Goal: Task Accomplishment & Management: Manage account settings

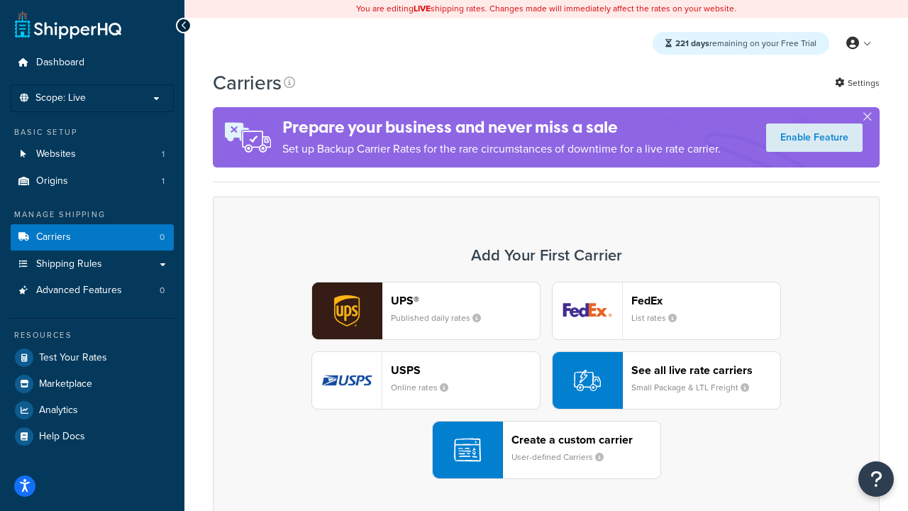
click at [546, 380] on div "UPS® Published daily rates FedEx List rates USPS Online rates See all live rate…" at bounding box center [546, 379] width 637 height 197
click at [705, 300] on header "FedEx" at bounding box center [705, 300] width 149 height 13
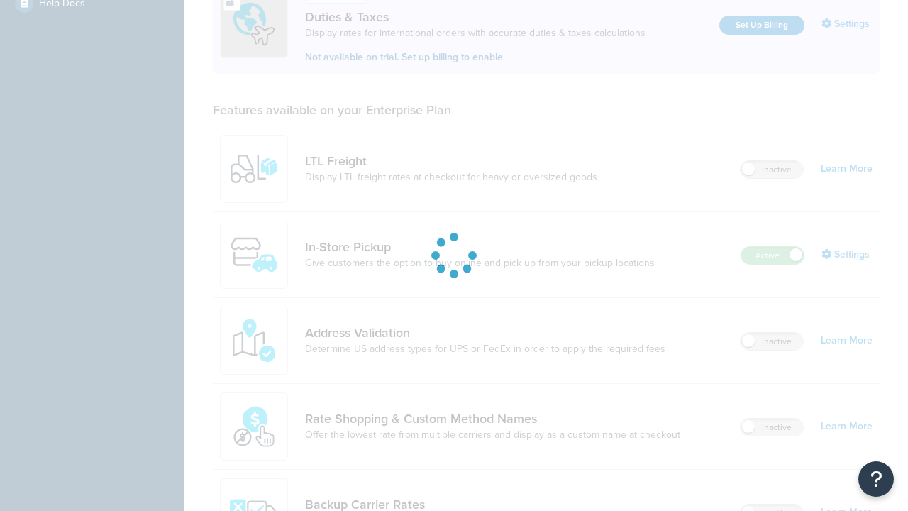
scroll to position [433, 0]
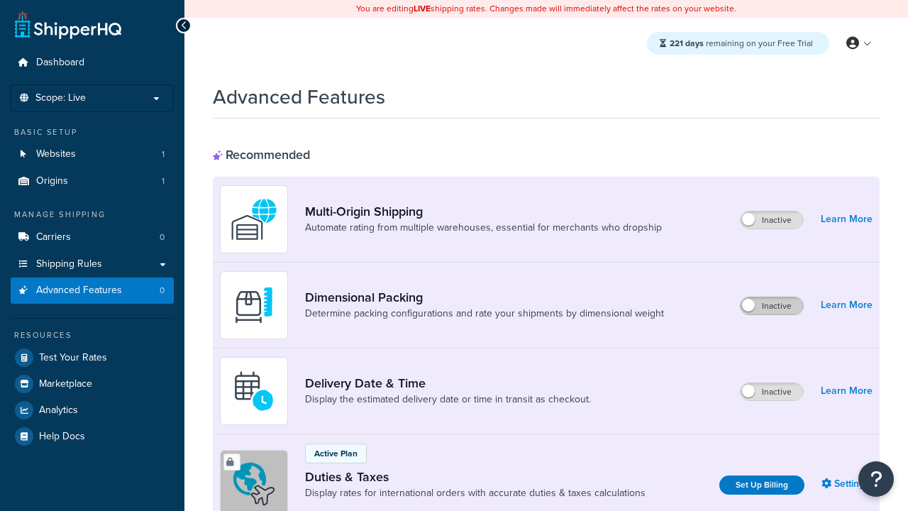
click at [771, 306] on label "Inactive" at bounding box center [771, 305] width 62 height 17
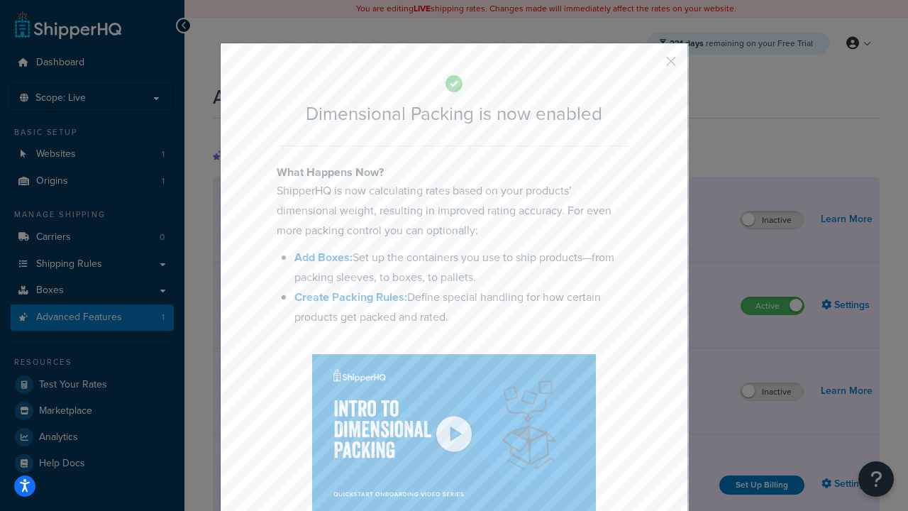
click at [649, 66] on button "button" at bounding box center [650, 67] width 4 height 4
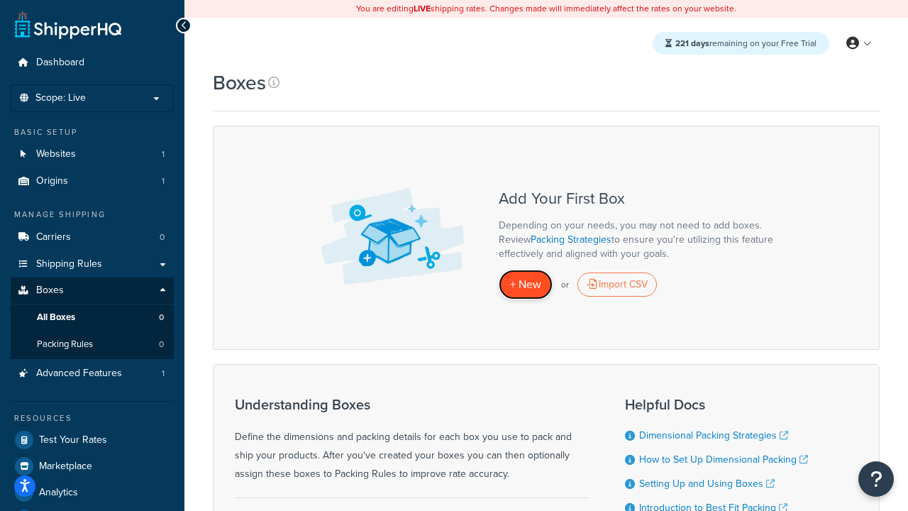
click at [525, 284] on span "+ New" at bounding box center [525, 284] width 31 height 16
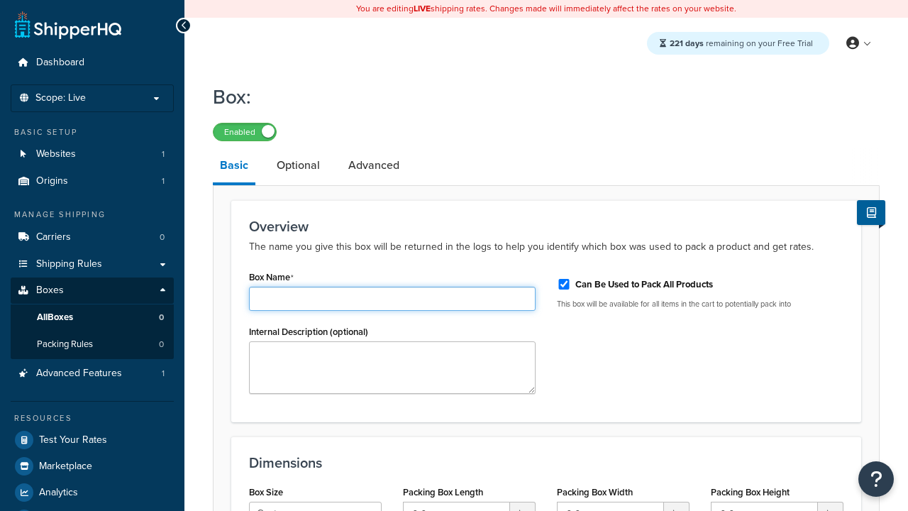
type input "Box1"
select select "usps_small"
type input "8.5"
type input "5"
type input "1.5"
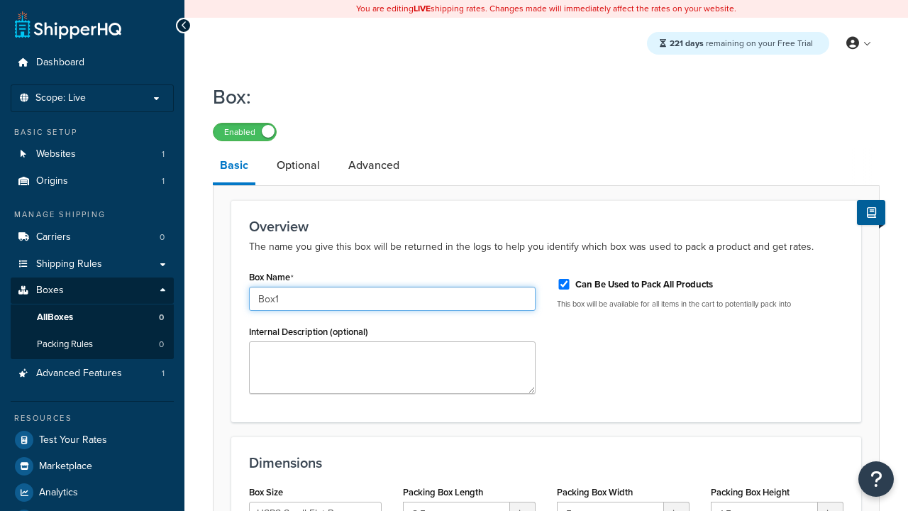
type input "Box1"
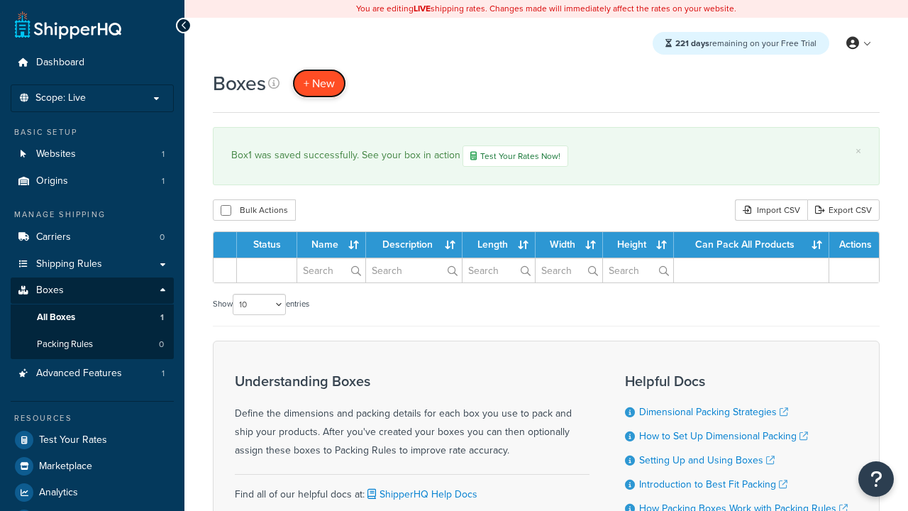
click at [319, 83] on span "+ New" at bounding box center [318, 83] width 31 height 16
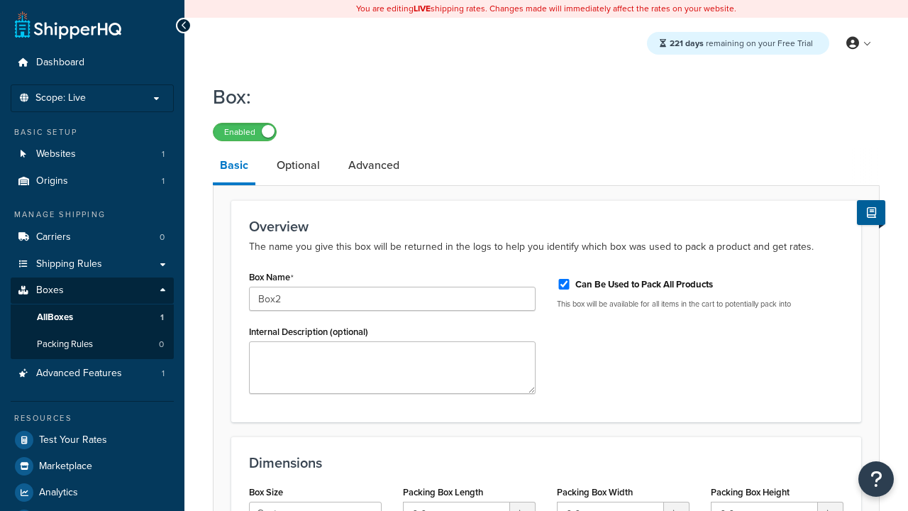
select select "usps_small"
type input "8.5"
type input "5"
type input "1.5"
type input "Box2"
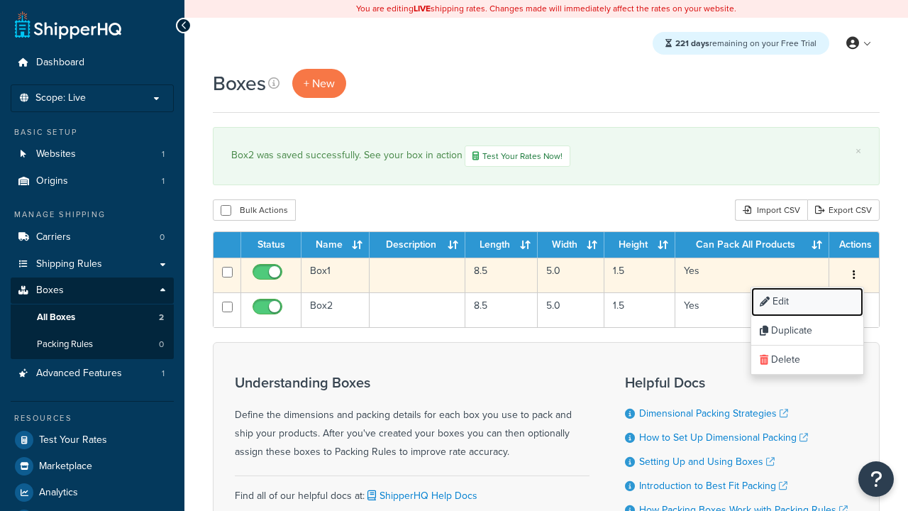
click at [806, 303] on link "Edit" at bounding box center [807, 301] width 112 height 29
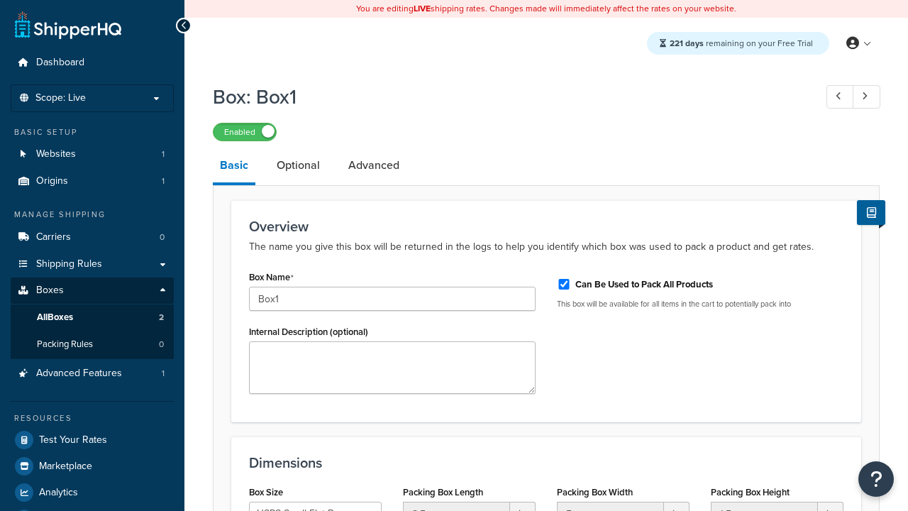
select select "usps_small"
type input "NewBox1"
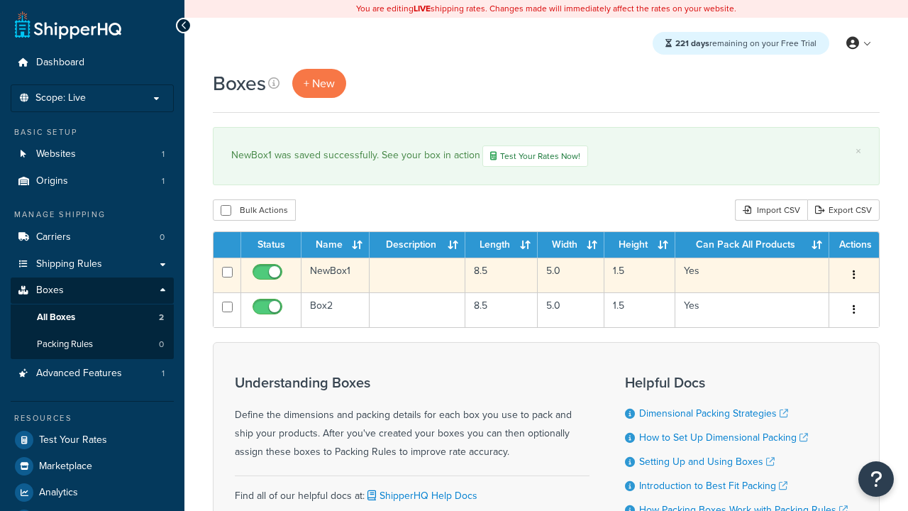
click at [853, 277] on icon "button" at bounding box center [853, 274] width 3 height 10
click at [0, 0] on link "Duplicate" at bounding box center [0, 0] width 0 height 0
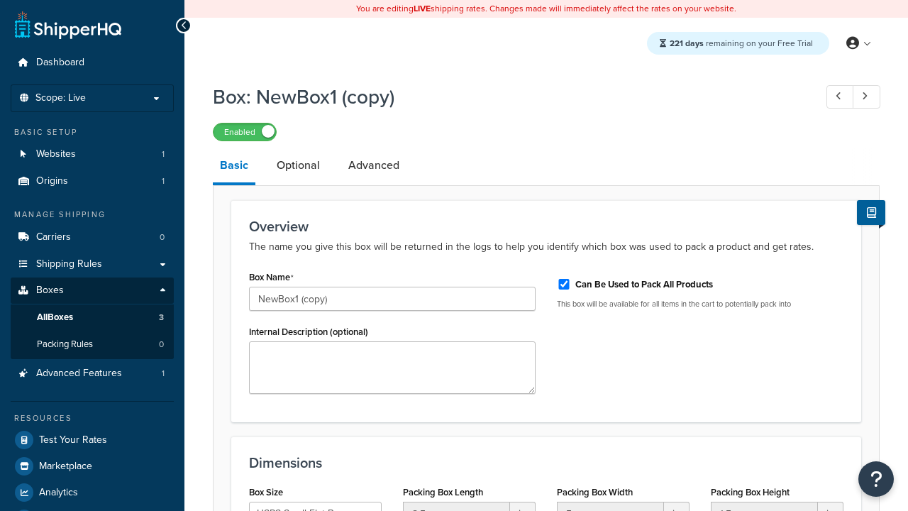
select select "usps_small"
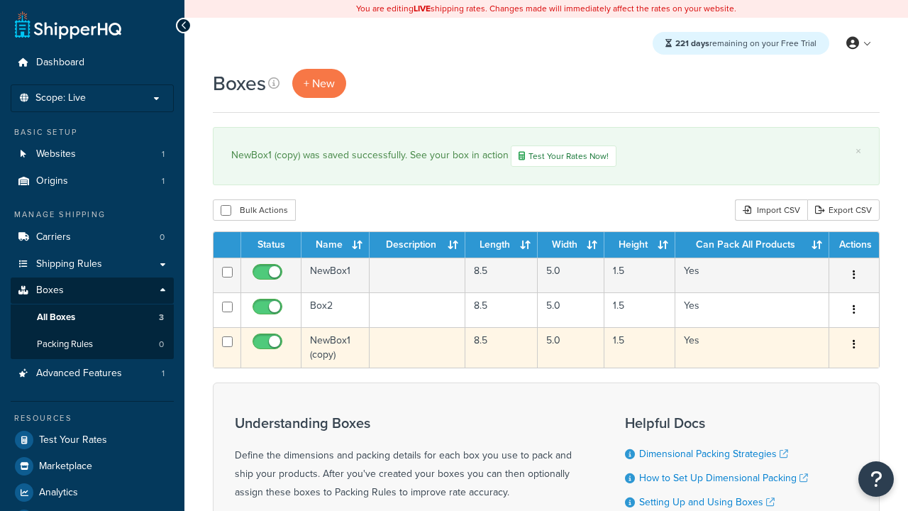
click at [853, 346] on icon "button" at bounding box center [853, 344] width 3 height 10
click at [0, 0] on link "Delete" at bounding box center [0, 0] width 0 height 0
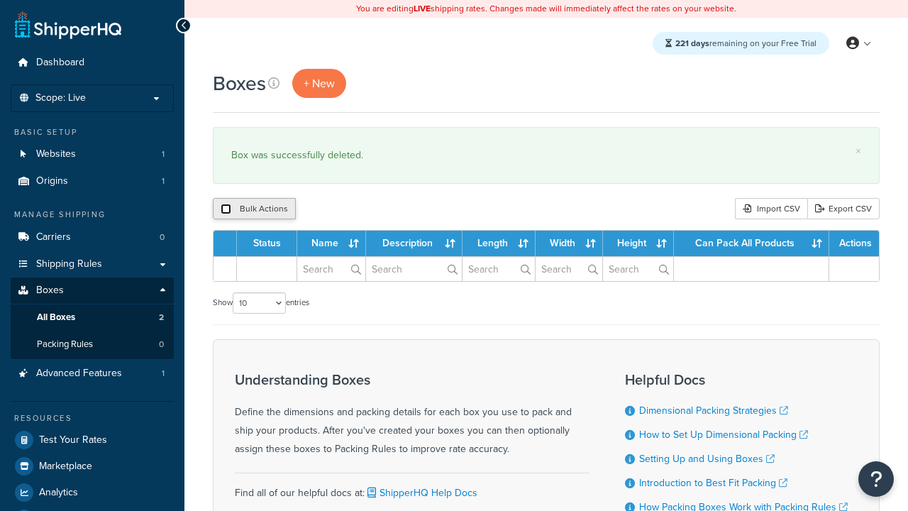
click at [225, 209] on input "checkbox" at bounding box center [226, 208] width 11 height 11
checkbox input "true"
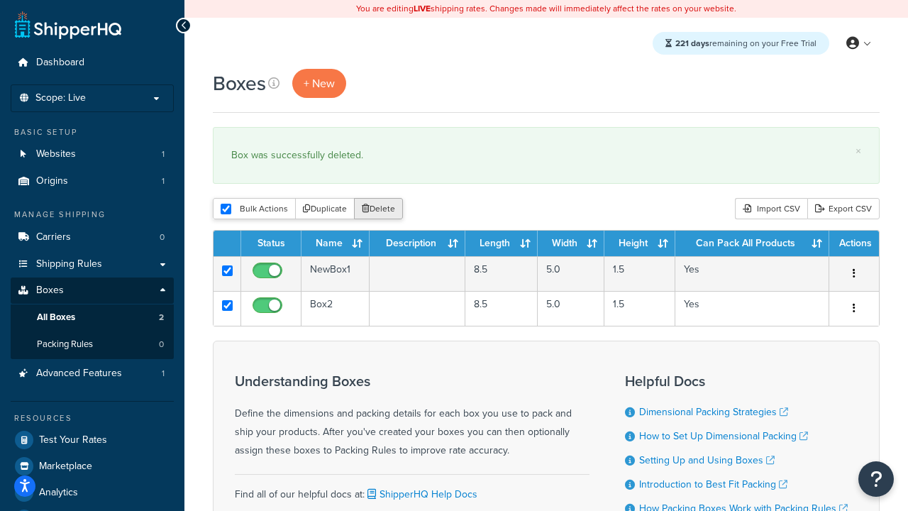
click at [381, 209] on button "Delete" at bounding box center [378, 208] width 49 height 21
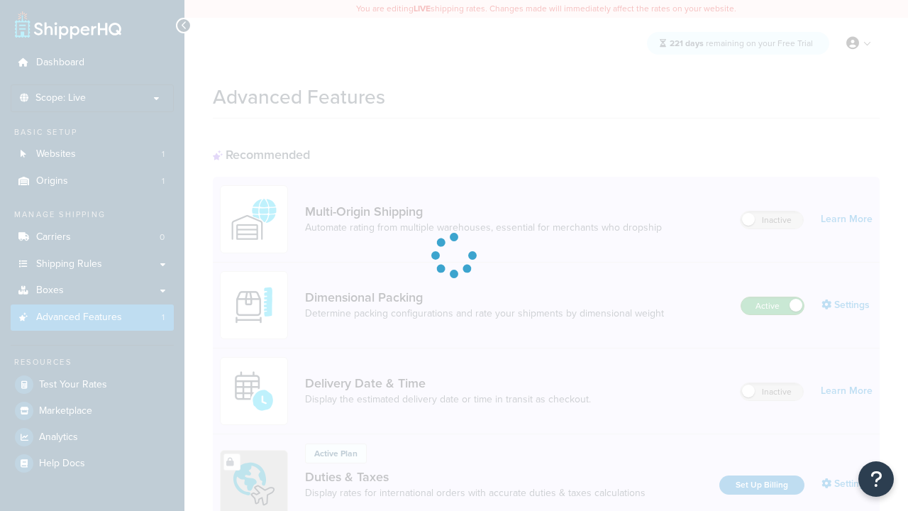
click at [772, 297] on label "Active" at bounding box center [772, 305] width 62 height 17
